Goal: Information Seeking & Learning: Learn about a topic

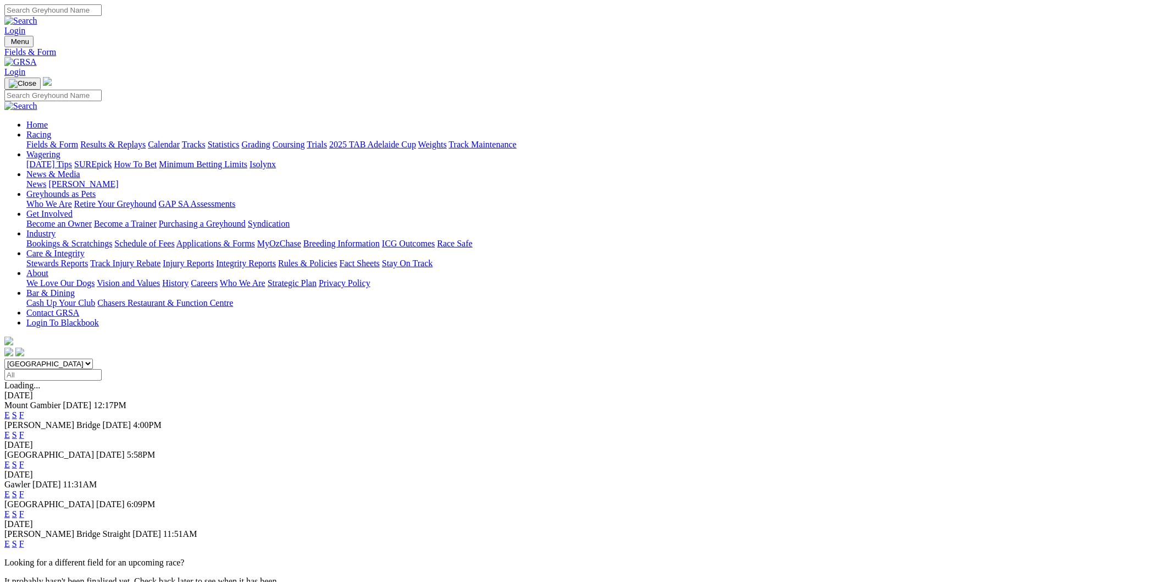
select select "NSW"
click at [93, 358] on select "South Australia New South Wales Northern Territory Queensland Tasmania Victoria…" at bounding box center [48, 363] width 88 height 10
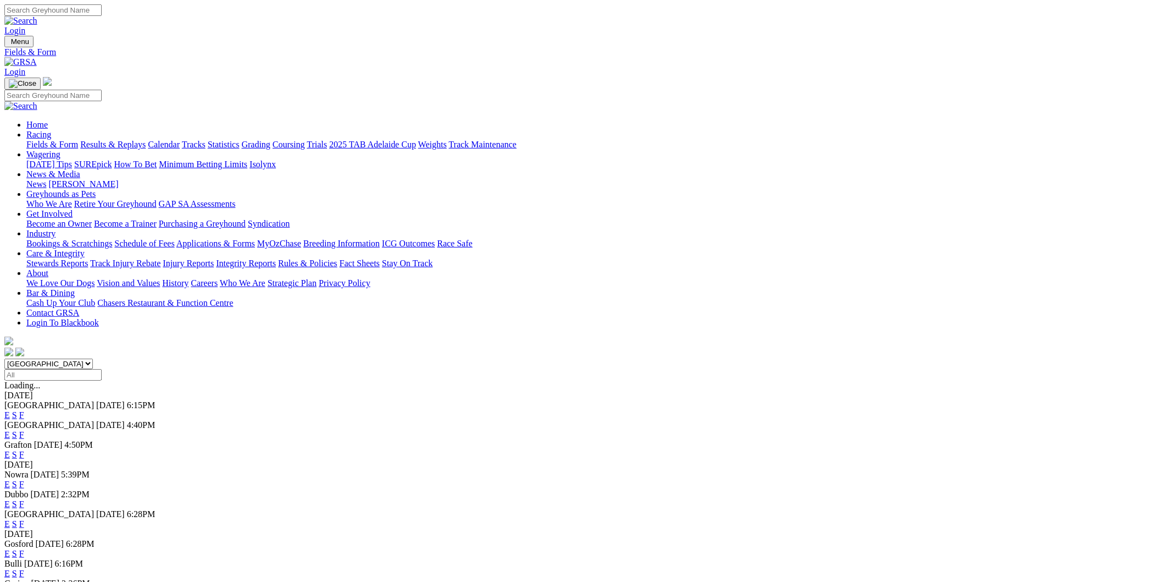
click at [10, 430] on link "E" at bounding box center [6, 434] width 5 height 9
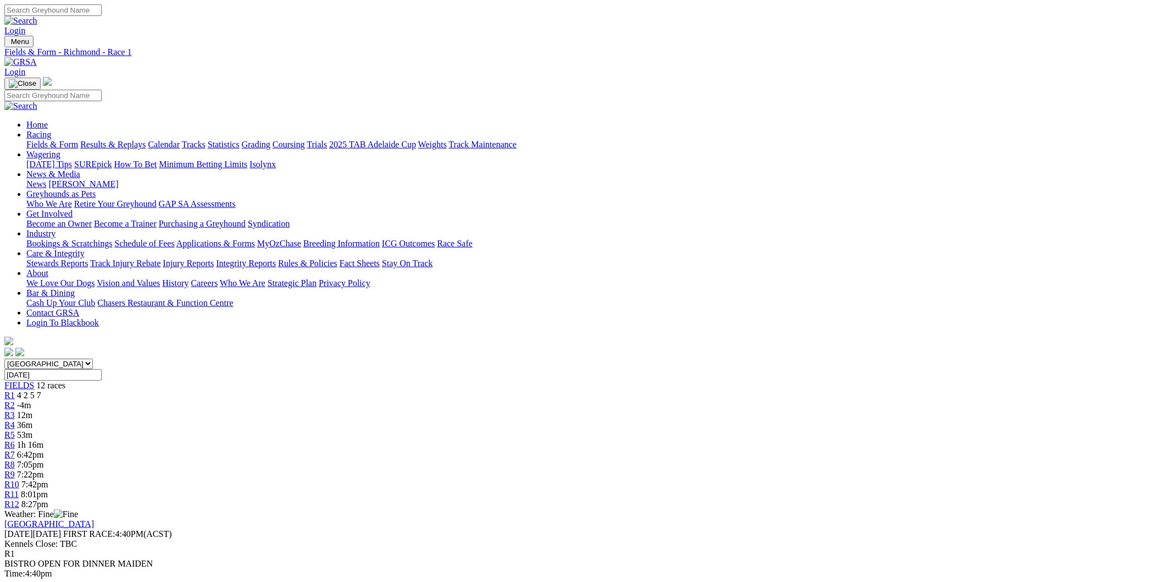
click at [414, 410] on div "R3 12m" at bounding box center [581, 415] width 1154 height 10
click at [15, 420] on span "R4" at bounding box center [9, 424] width 10 height 9
click at [32, 430] on span "52m" at bounding box center [24, 434] width 15 height 9
click at [569, 440] on div "R6 1h 14m" at bounding box center [581, 445] width 1154 height 10
click at [93, 358] on select "South Australia New South Wales Northern Territory Queensland Tasmania Victoria…" at bounding box center [48, 363] width 88 height 10
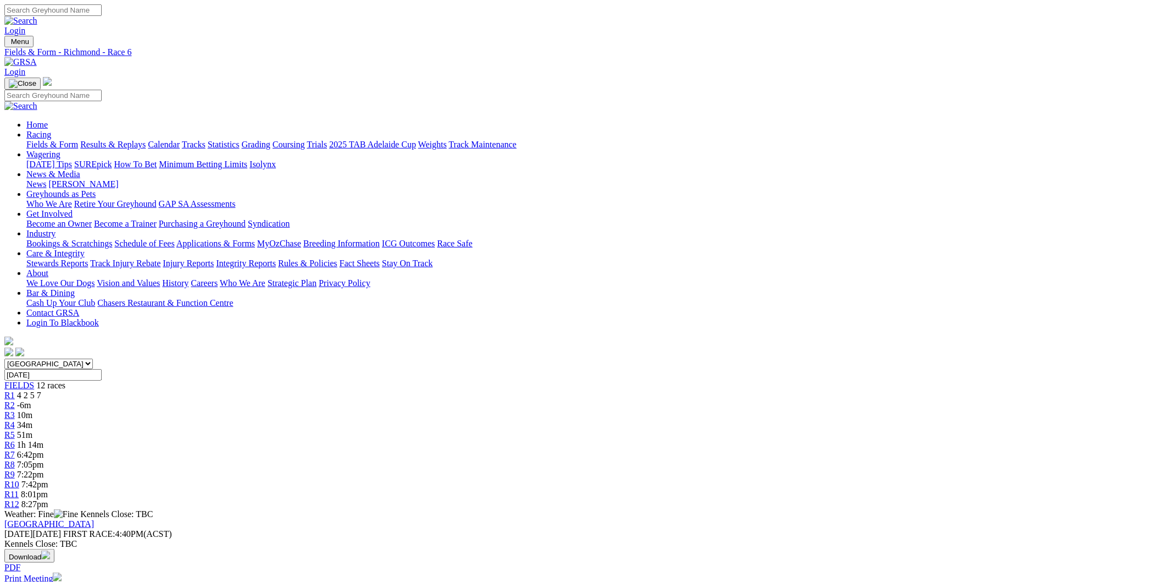
select select "QLD"
click at [93, 358] on select "South Australia New South Wales Northern Territory Queensland Tasmania Victoria…" at bounding box center [48, 363] width 88 height 10
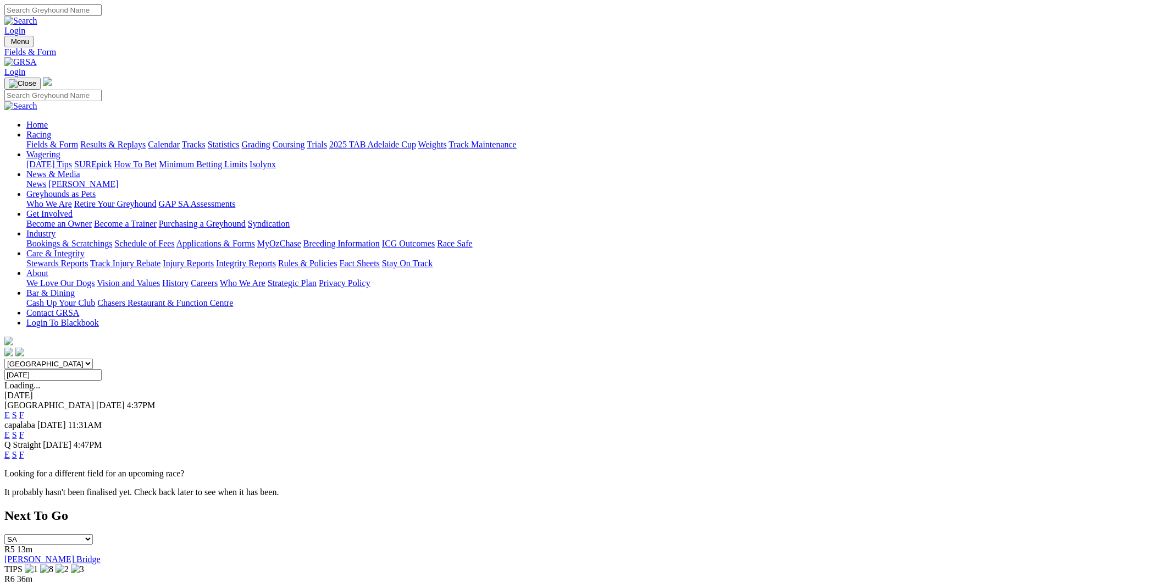
click at [10, 410] on link "E" at bounding box center [6, 414] width 5 height 9
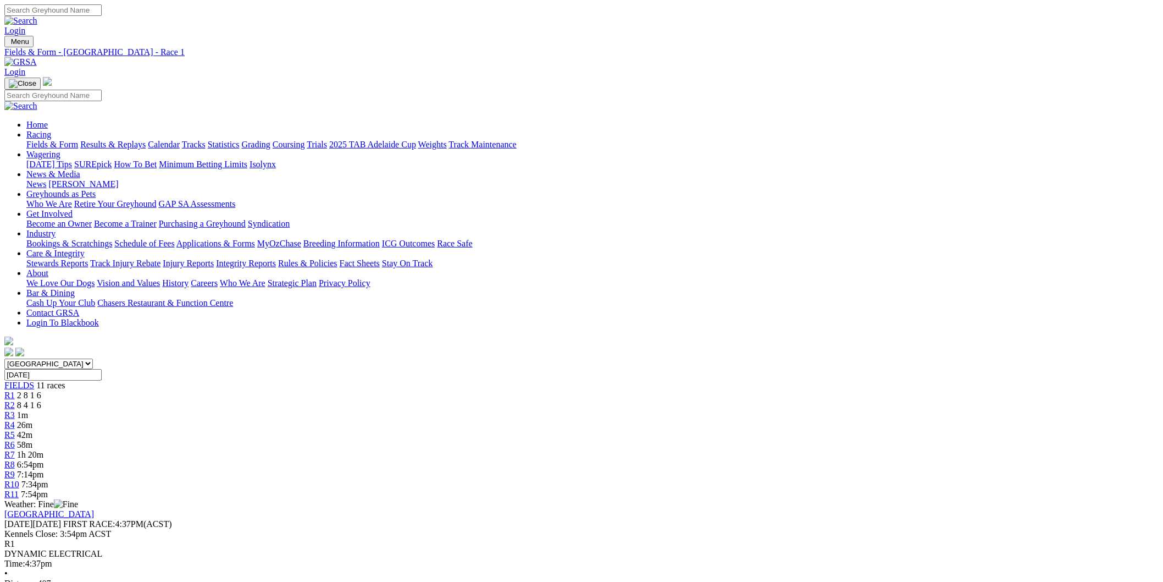
click at [28, 410] on span "1m" at bounding box center [22, 414] width 11 height 9
click at [32, 420] on span "26m" at bounding box center [24, 424] width 15 height 9
click at [32, 430] on span "42m" at bounding box center [24, 434] width 15 height 9
click at [15, 420] on link "R4" at bounding box center [9, 424] width 10 height 9
click at [15, 430] on link "R5" at bounding box center [9, 434] width 10 height 9
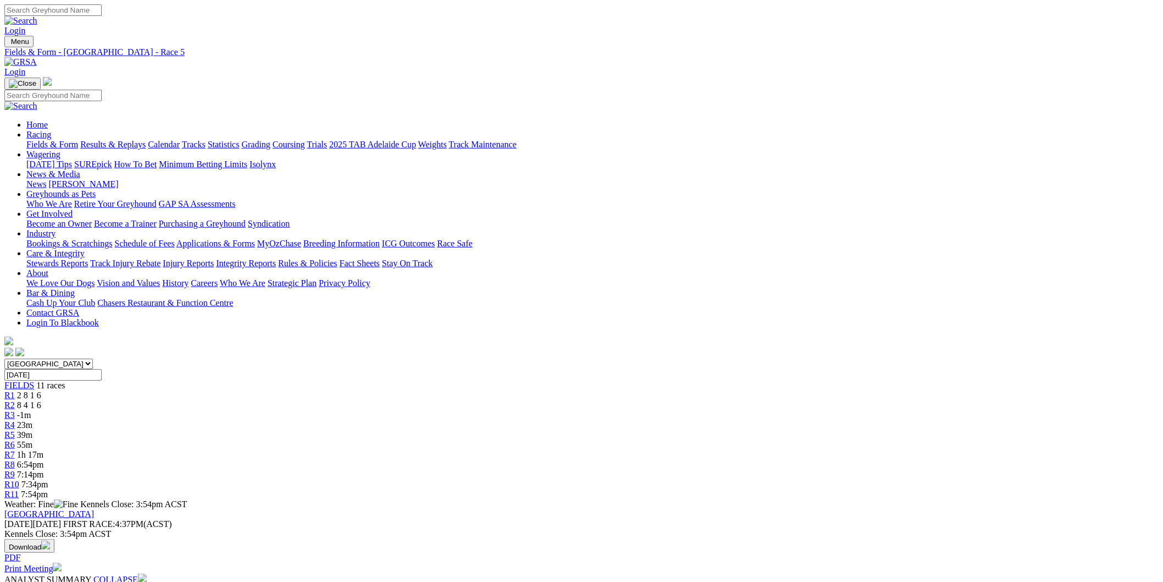
click at [15, 440] on link "R6" at bounding box center [9, 444] width 10 height 9
